Goal: Transaction & Acquisition: Purchase product/service

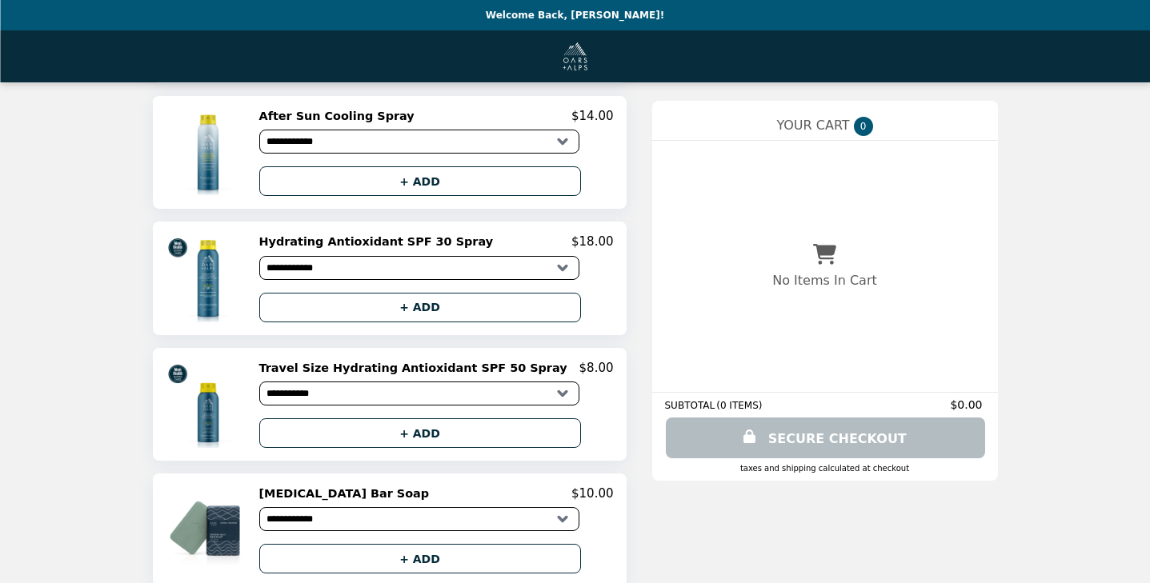
scroll to position [334, 0]
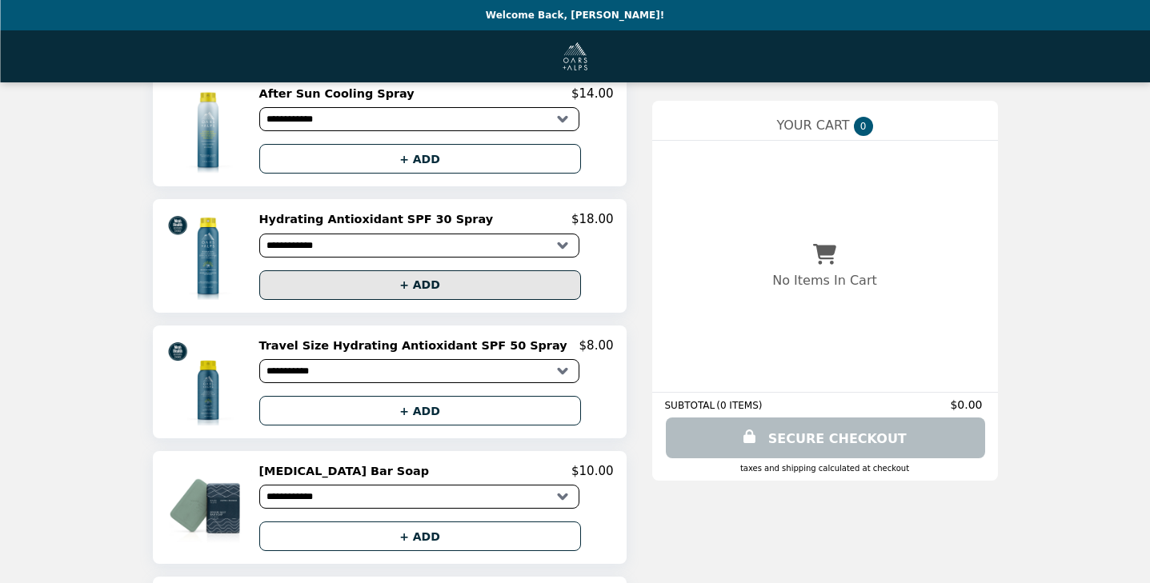
click at [393, 284] on button "+ ADD" at bounding box center [420, 285] width 322 height 30
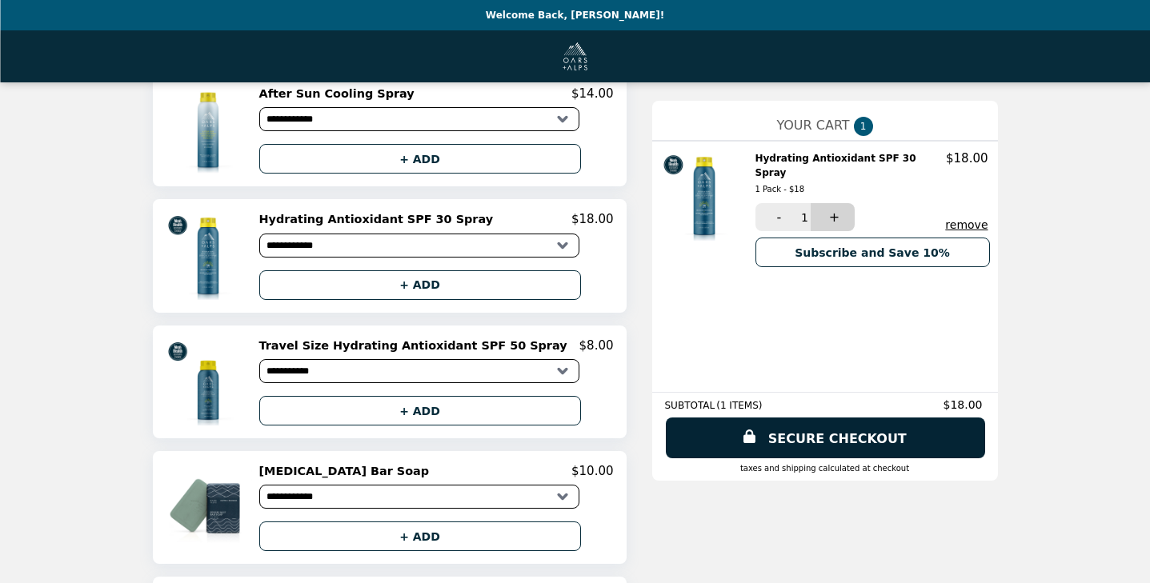
click at [816, 203] on button "+" at bounding box center [832, 217] width 44 height 28
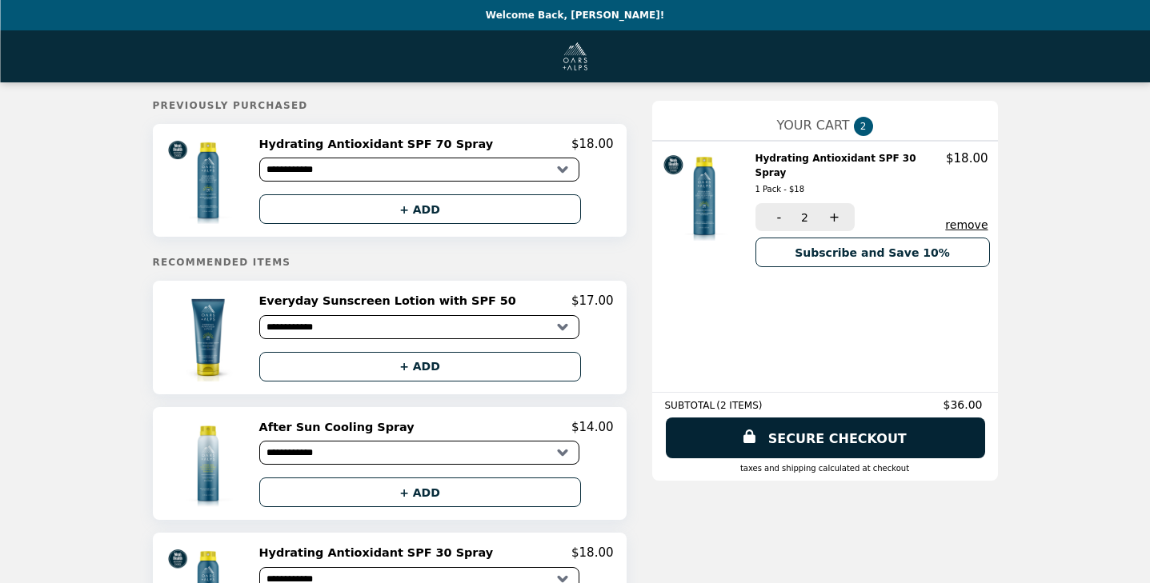
scroll to position [0, 0]
click at [222, 62] on li "Main" at bounding box center [574, 56] width 1143 height 52
click at [583, 16] on p "Welcome Back, [PERSON_NAME]!" at bounding box center [575, 15] width 178 height 11
click at [561, 17] on p "Welcome Back, [PERSON_NAME]!" at bounding box center [575, 15] width 178 height 11
click at [1112, 14] on header "Welcome Back, [PERSON_NAME]!" at bounding box center [575, 15] width 1150 height 30
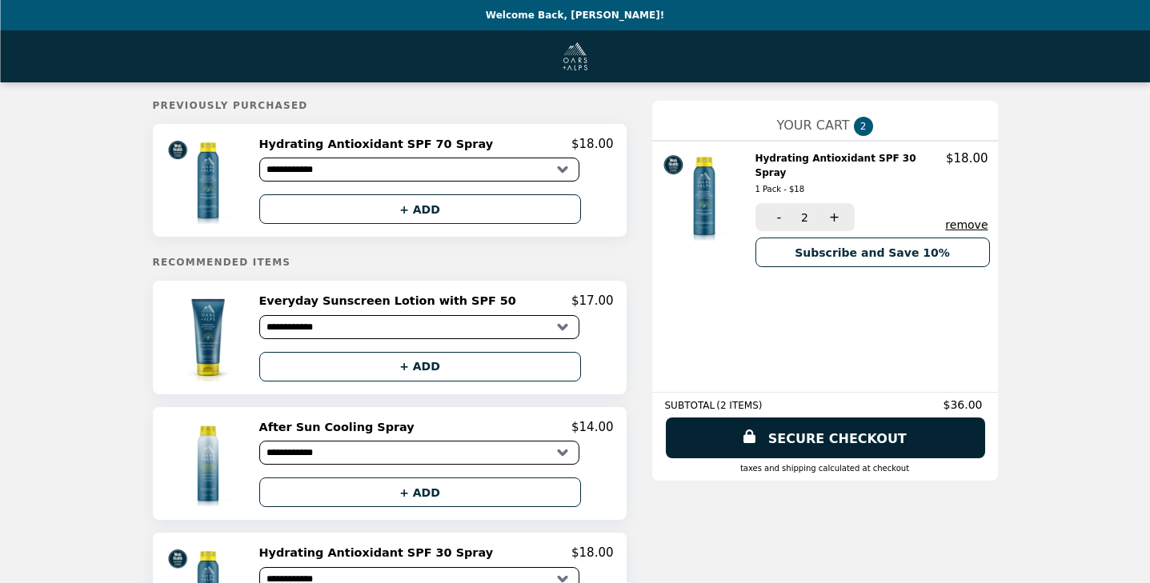
click at [1112, 14] on header "Welcome Back, [PERSON_NAME]!" at bounding box center [575, 15] width 1150 height 30
click at [66, 25] on header "Welcome Back, [PERSON_NAME]!" at bounding box center [575, 15] width 1150 height 30
click at [838, 441] on link "SECURE CHECKOUT" at bounding box center [825, 438] width 322 height 41
click at [614, 19] on p "Welcome Back, [PERSON_NAME]!" at bounding box center [575, 15] width 178 height 11
